Goal: Check status: Check status

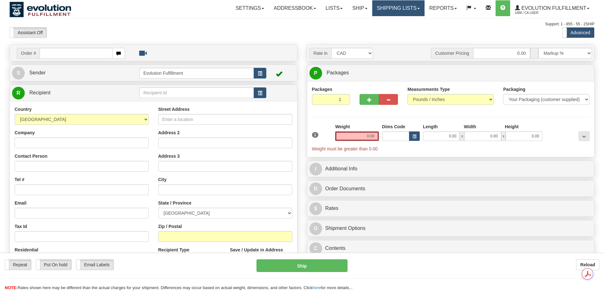
click at [403, 11] on link "Shipping lists" at bounding box center [398, 8] width 52 height 16
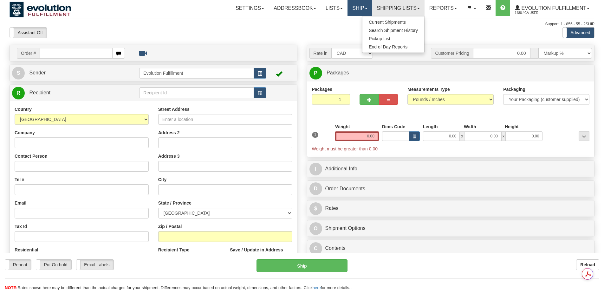
click at [365, 8] on span at bounding box center [366, 8] width 3 height 1
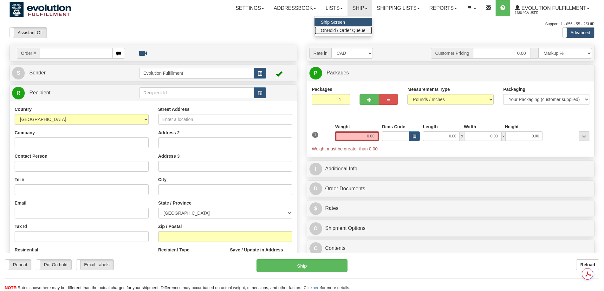
click at [351, 31] on span "OnHold / Order Queue" at bounding box center [343, 30] width 45 height 5
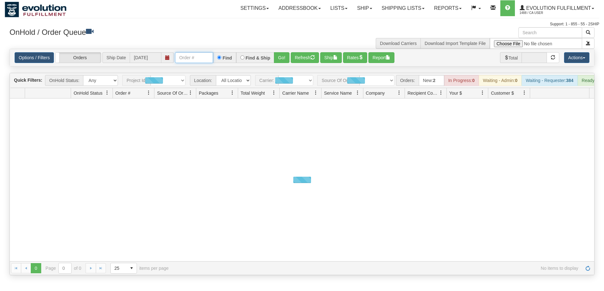
click at [185, 55] on input "text" at bounding box center [194, 57] width 38 height 11
paste input "17471869_BO01"
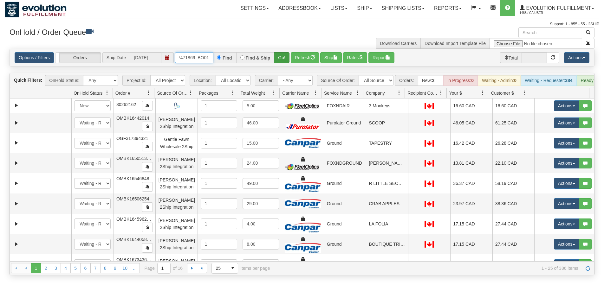
type input "17471869_BO01"
click at [285, 59] on button "Go!" at bounding box center [282, 57] width 16 height 11
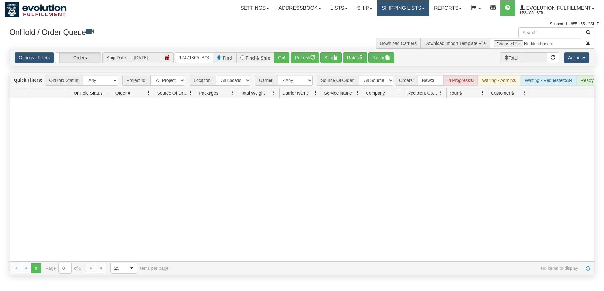
click at [386, 9] on link "Shipping lists" at bounding box center [403, 8] width 52 height 16
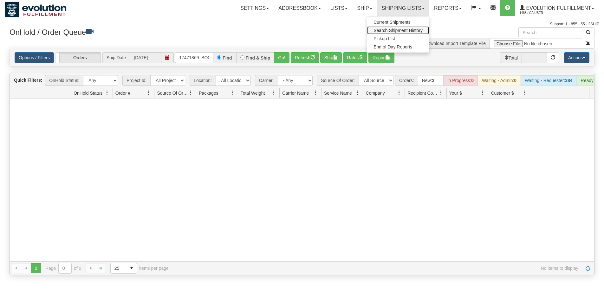
click at [385, 29] on span "Search Shipment History" at bounding box center [397, 30] width 49 height 5
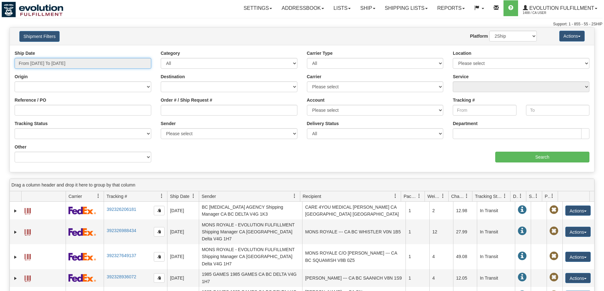
click at [90, 62] on input "From 08/20/2025 To 08/21/2025" at bounding box center [83, 63] width 137 height 11
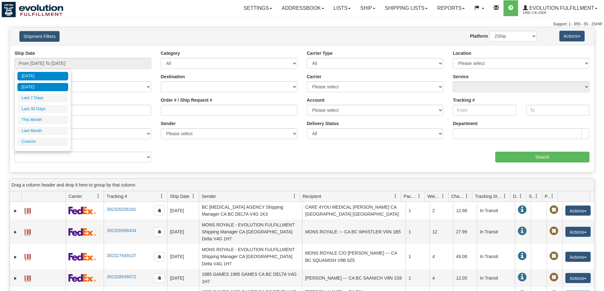
click at [37, 88] on li "Yesterday" at bounding box center [42, 87] width 51 height 9
type input "From 08/20/2025 To 08/20/2025"
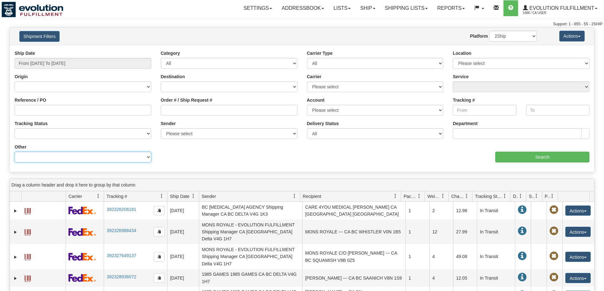
click at [67, 159] on select "Billing Account # Billing Type BOL # (LTL) Commodity Or Documents Consolidation…" at bounding box center [83, 157] width 137 height 11
select select "Recipient_Company"
click at [15, 152] on select "Billing Account # Billing Type BOL # (LTL) Commodity Or Documents Consolidation…" at bounding box center [83, 157] width 137 height 11
click at [179, 161] on input "Value" at bounding box center [229, 157] width 137 height 11
paste input "LIMPORTATION CASA DYNASTY"
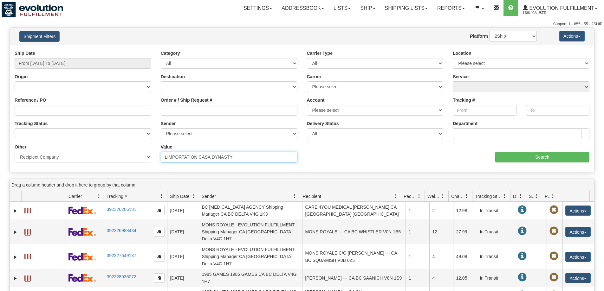
click at [173, 157] on input "LIMPORTATION CASA DYNASTY" at bounding box center [229, 157] width 137 height 11
type input "LIMPORTATION CASA DYNASTY"
click at [529, 156] on input "Search" at bounding box center [542, 157] width 94 height 11
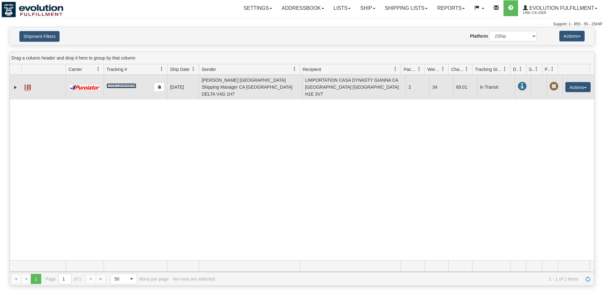
click at [121, 83] on link "520018988896" at bounding box center [120, 85] width 29 height 5
click at [121, 84] on link "520018988896" at bounding box center [120, 85] width 29 height 5
